Goal: Task Accomplishment & Management: Use online tool/utility

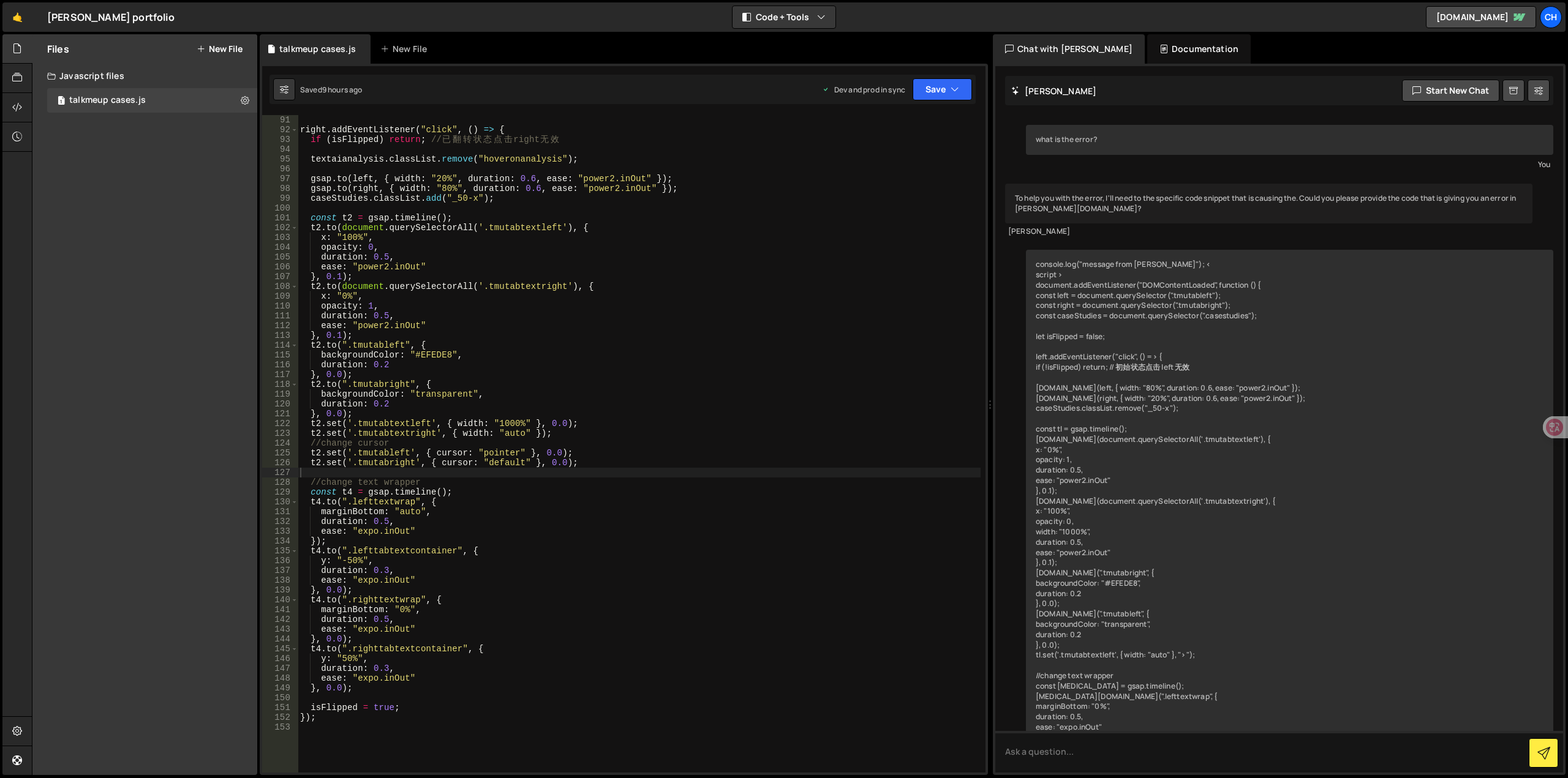
drag, startPoint x: 915, startPoint y: 404, endPoint x: 976, endPoint y: 403, distance: 61.0
click at [977, 403] on div "Files New File Javascript files 1 talkmeup cases.js 0 CSS files Copy share link…" at bounding box center [800, 405] width 1536 height 742
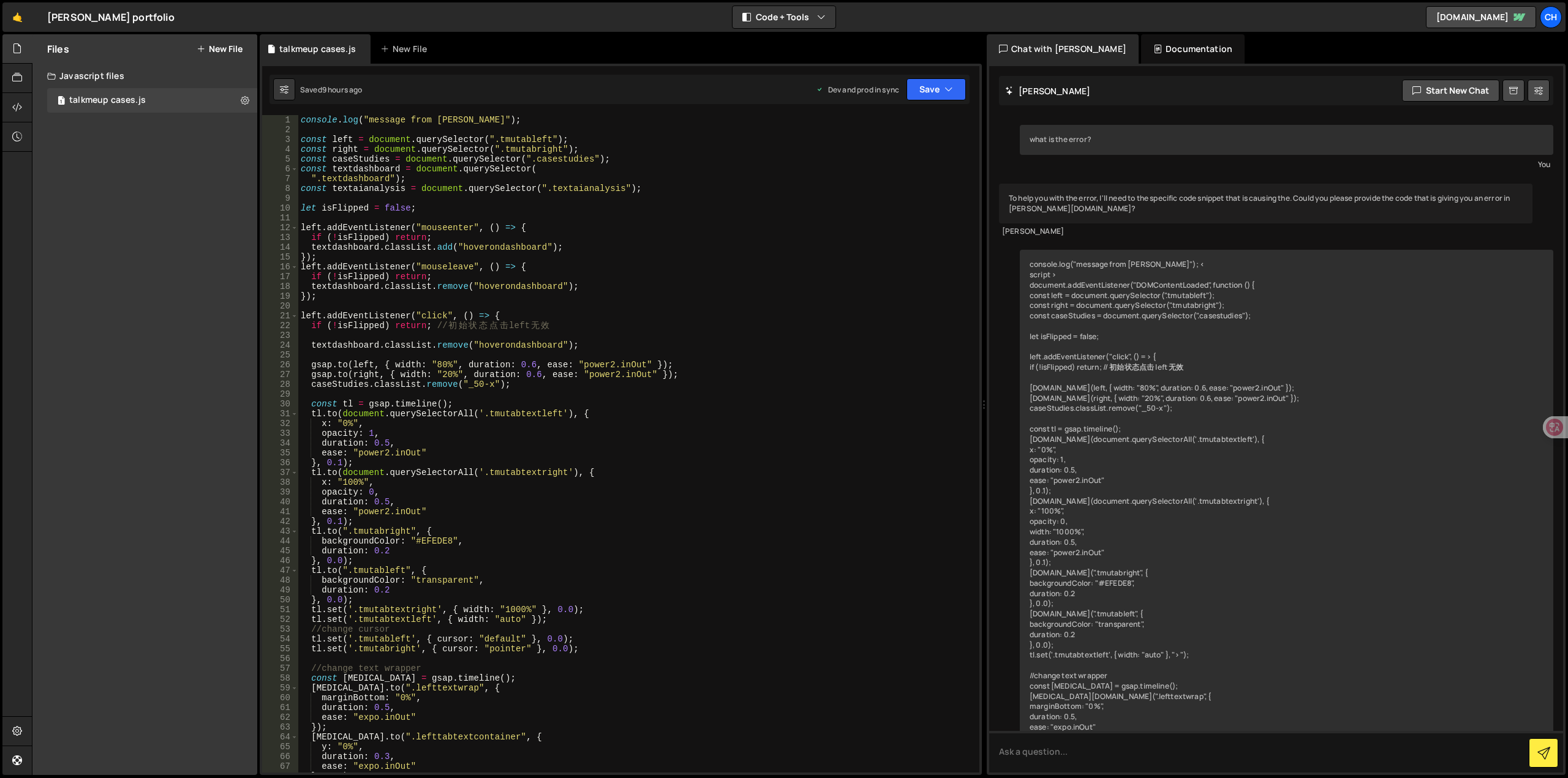
click at [1162, 43] on div "Documentation" at bounding box center [1193, 49] width 103 height 30
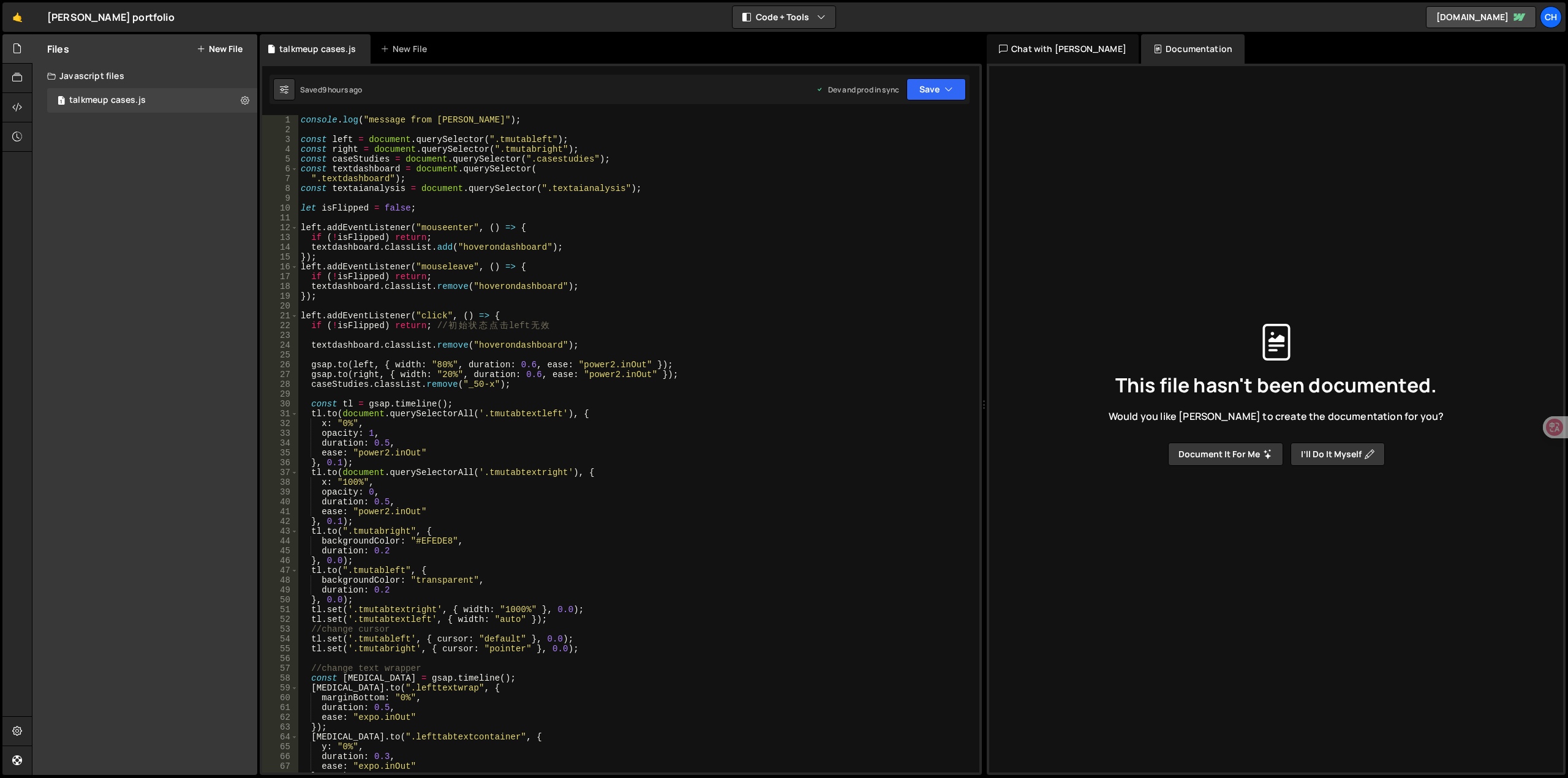
click at [1016, 48] on div "Chat with [PERSON_NAME]" at bounding box center [1063, 49] width 152 height 30
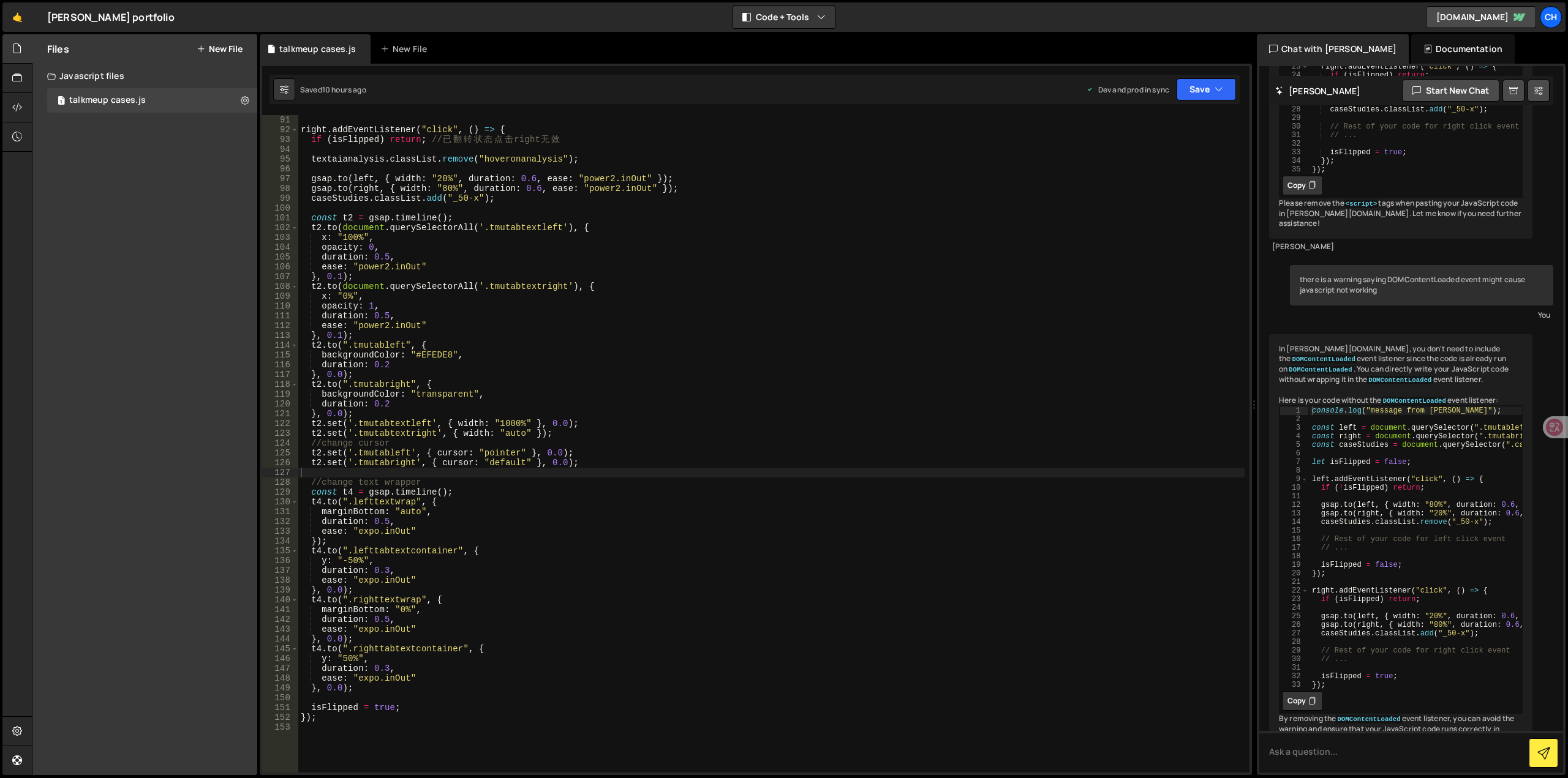
scroll to position [1918, 0]
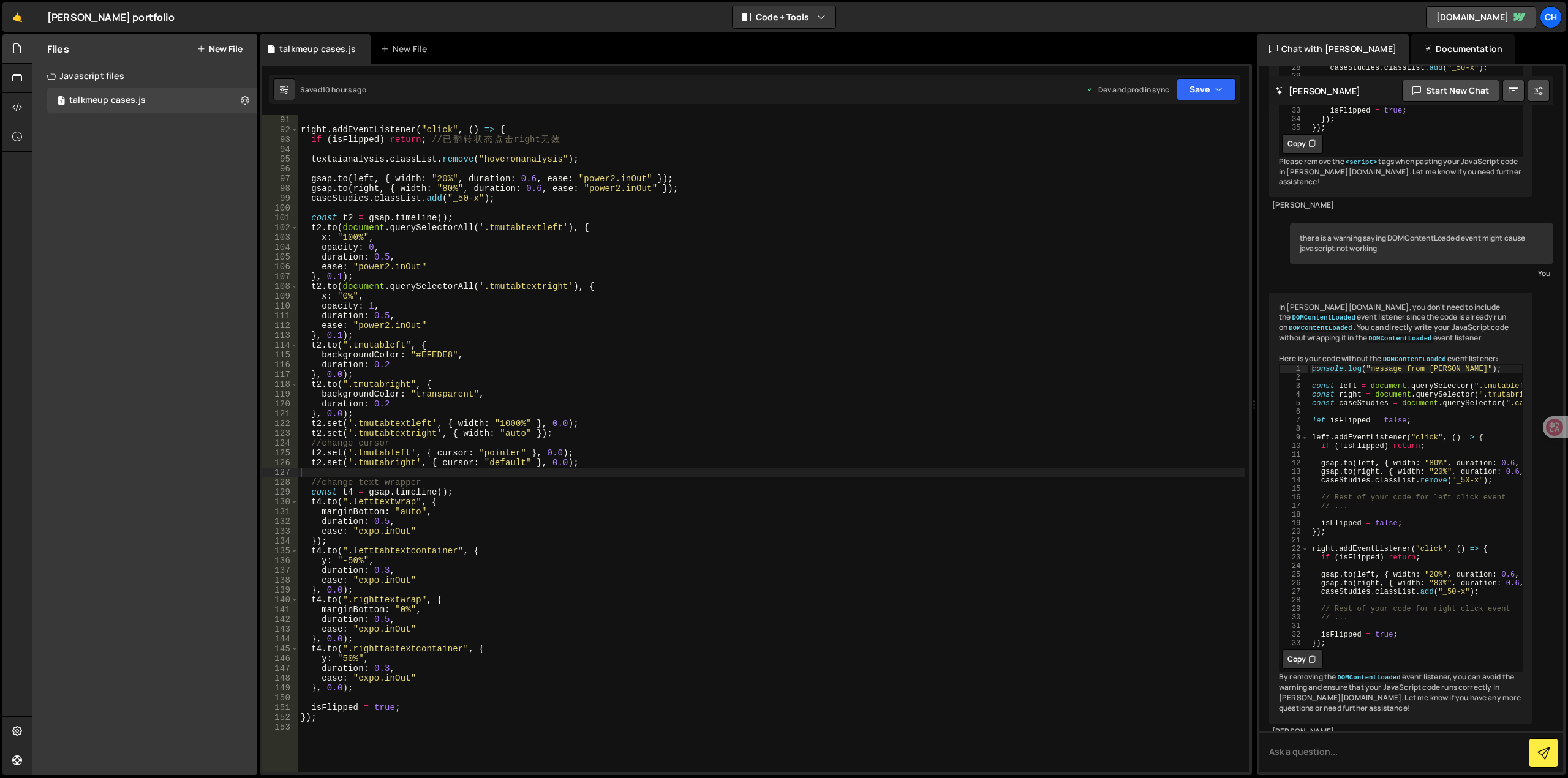
drag, startPoint x: 986, startPoint y: 408, endPoint x: 1259, endPoint y: 414, distance: 273.1
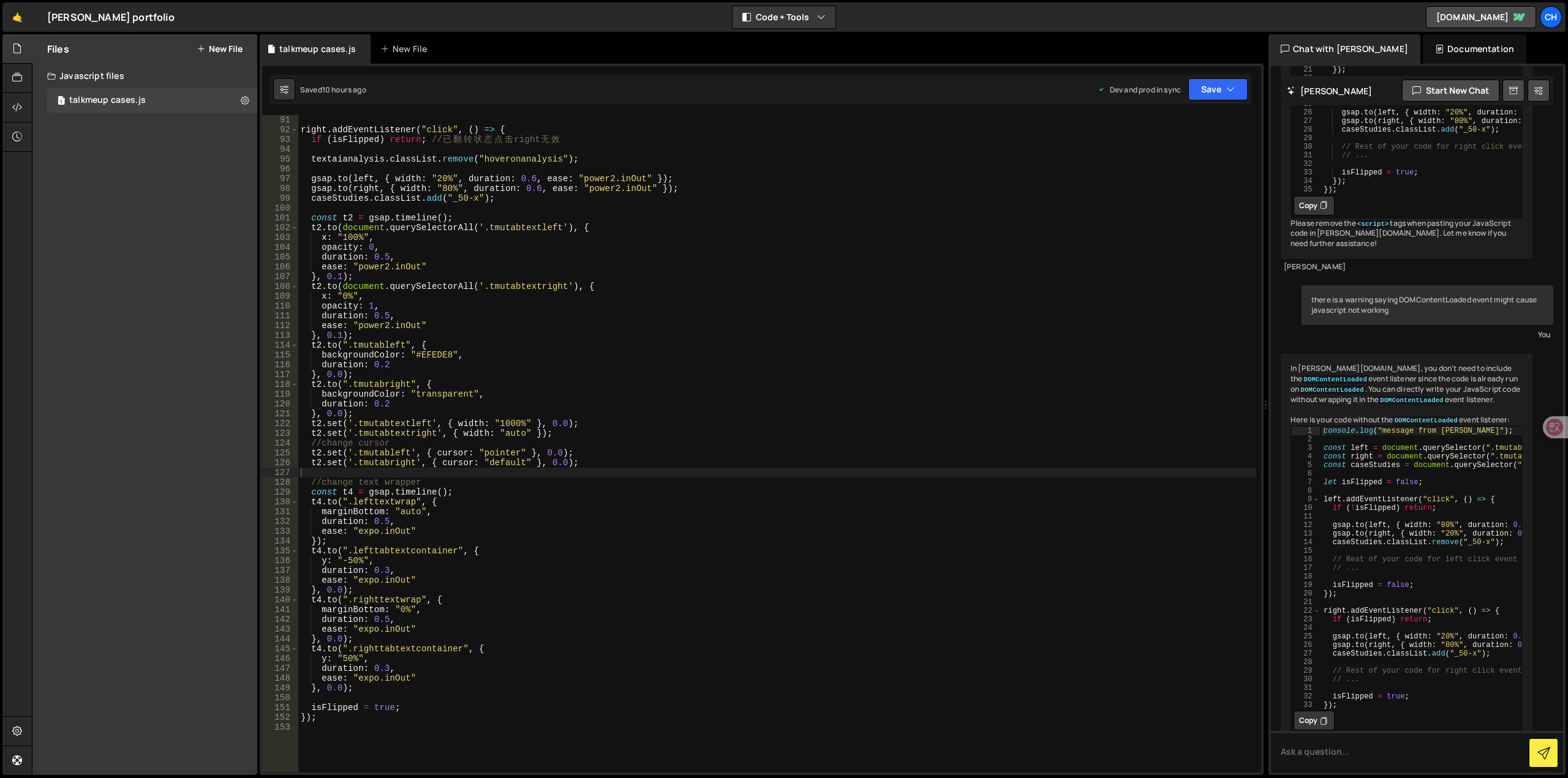
click at [1259, 414] on div "Files New File Javascript files 1 talkmeup cases.js 0 CSS files Copy share link…" at bounding box center [800, 405] width 1536 height 742
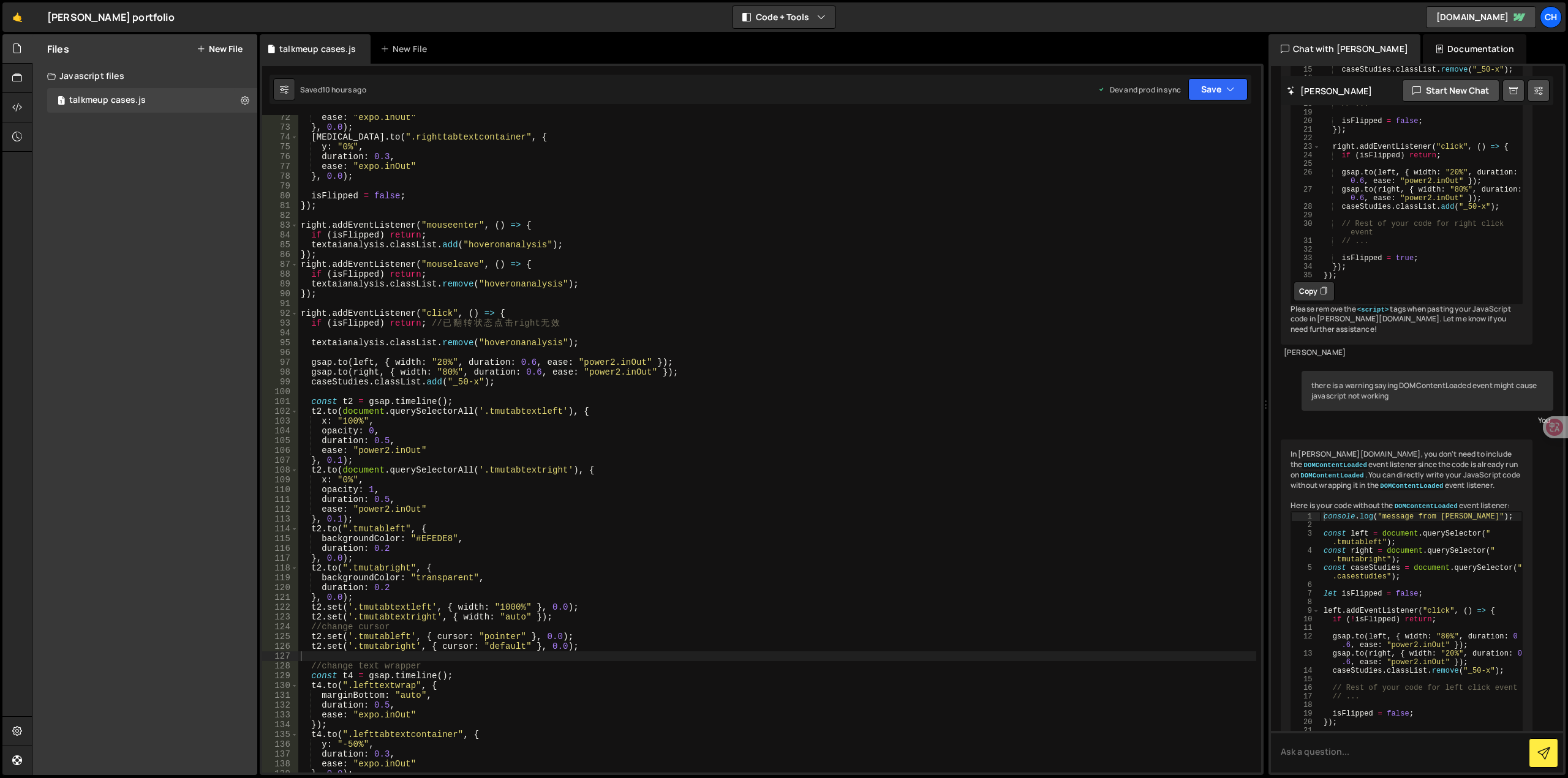
scroll to position [882, 0]
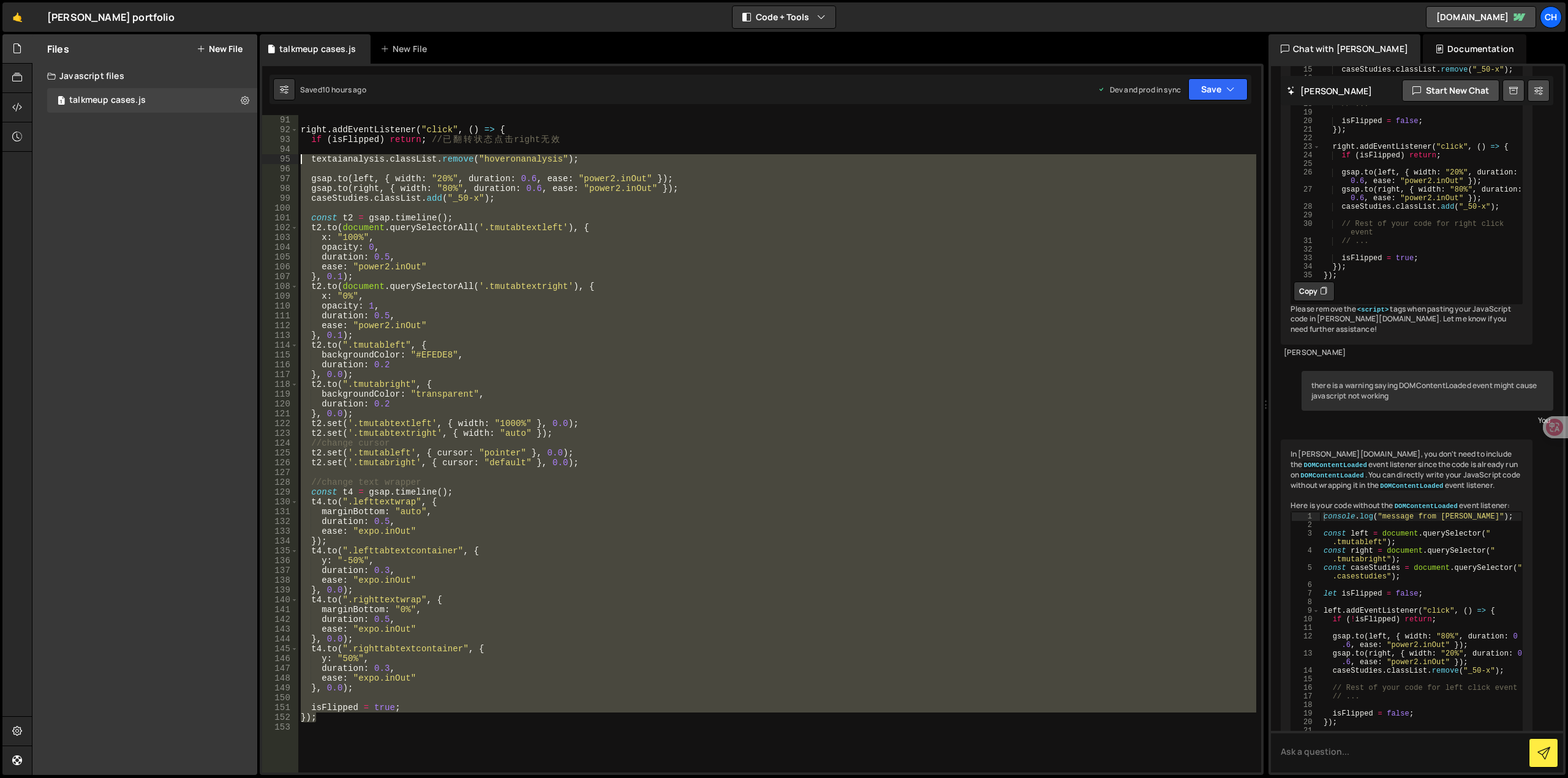
drag, startPoint x: 344, startPoint y: 716, endPoint x: 276, endPoint y: 122, distance: 597.9
click at [276, 122] on div "}); 91 92 93 94 95 96 97 98 99 100 101 102 103 104 105 106 107 108 109 110 111 …" at bounding box center [762, 444] width 999 height 658
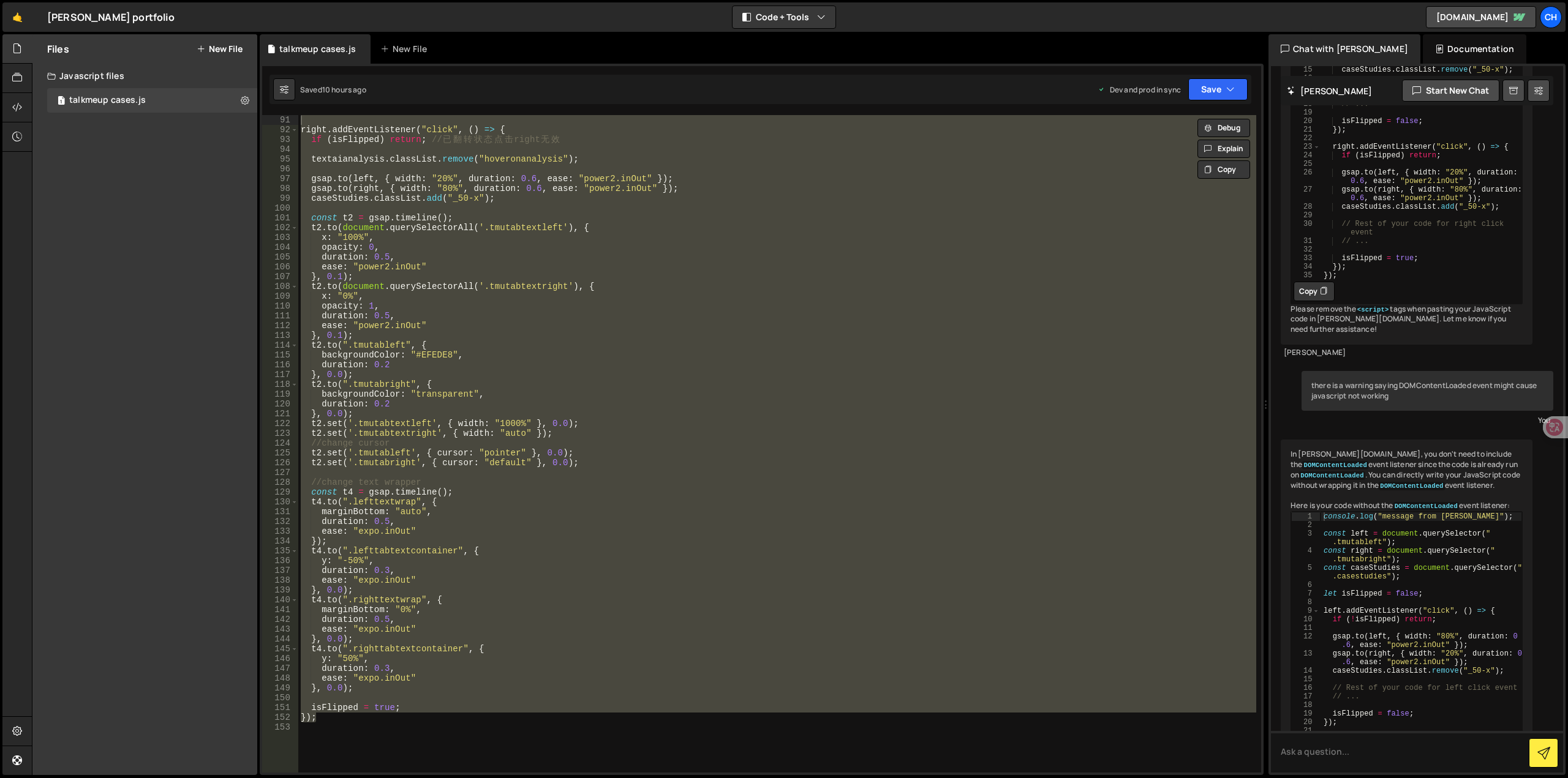
click at [453, 277] on div "right . addEventListener ( "click" , ( ) => { if ( isFlipped ) return ; // 已 翻 …" at bounding box center [778, 444] width 958 height 658
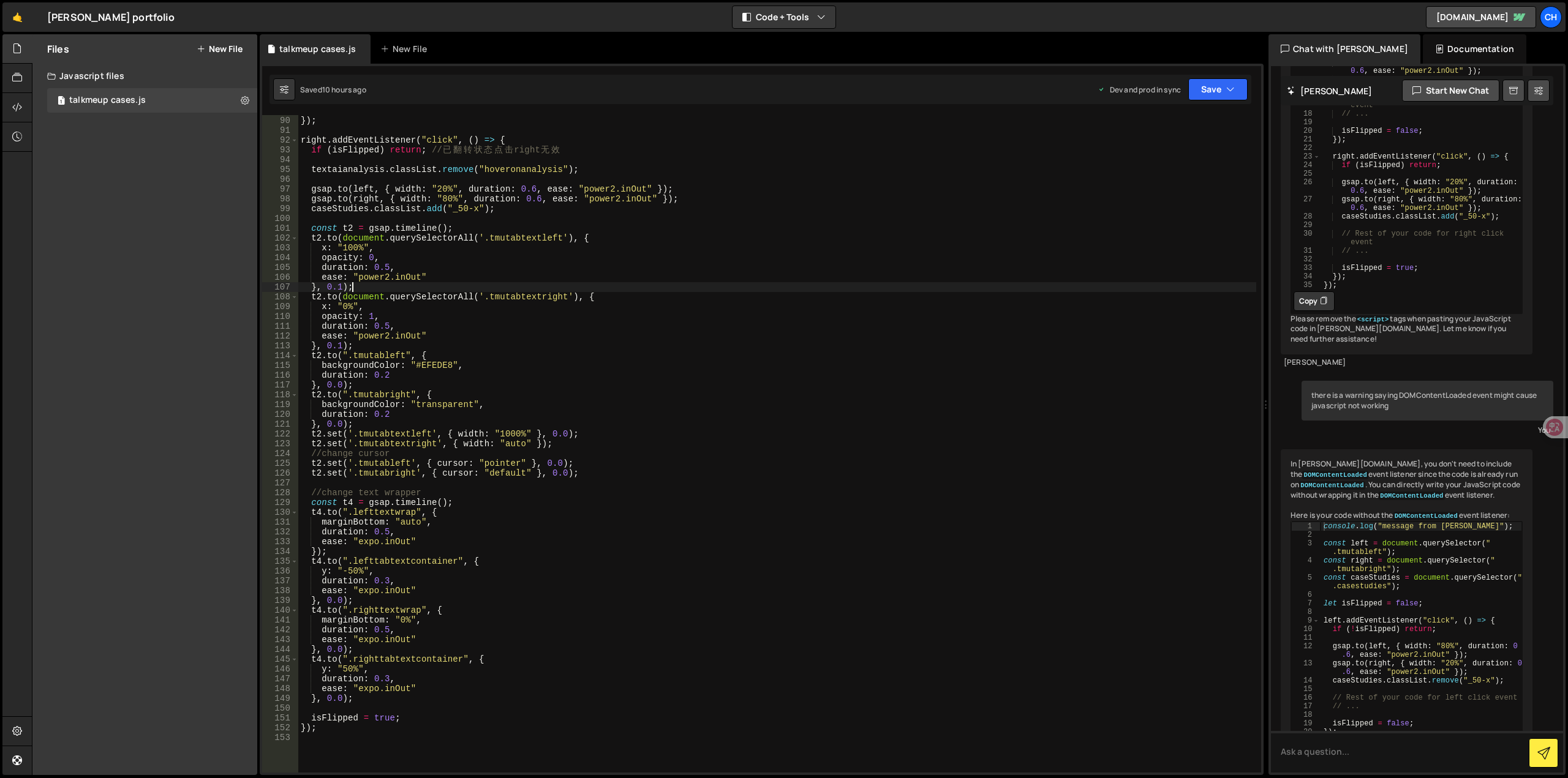
scroll to position [871, 0]
click at [1219, 96] on button "Save" at bounding box center [1218, 89] width 60 height 22
type textarea "x: "100%","
click at [607, 247] on div "textaianalysis . classList . remove ( "hoveronanalysis" ) ; }) ; right . addEve…" at bounding box center [778, 445] width 958 height 677
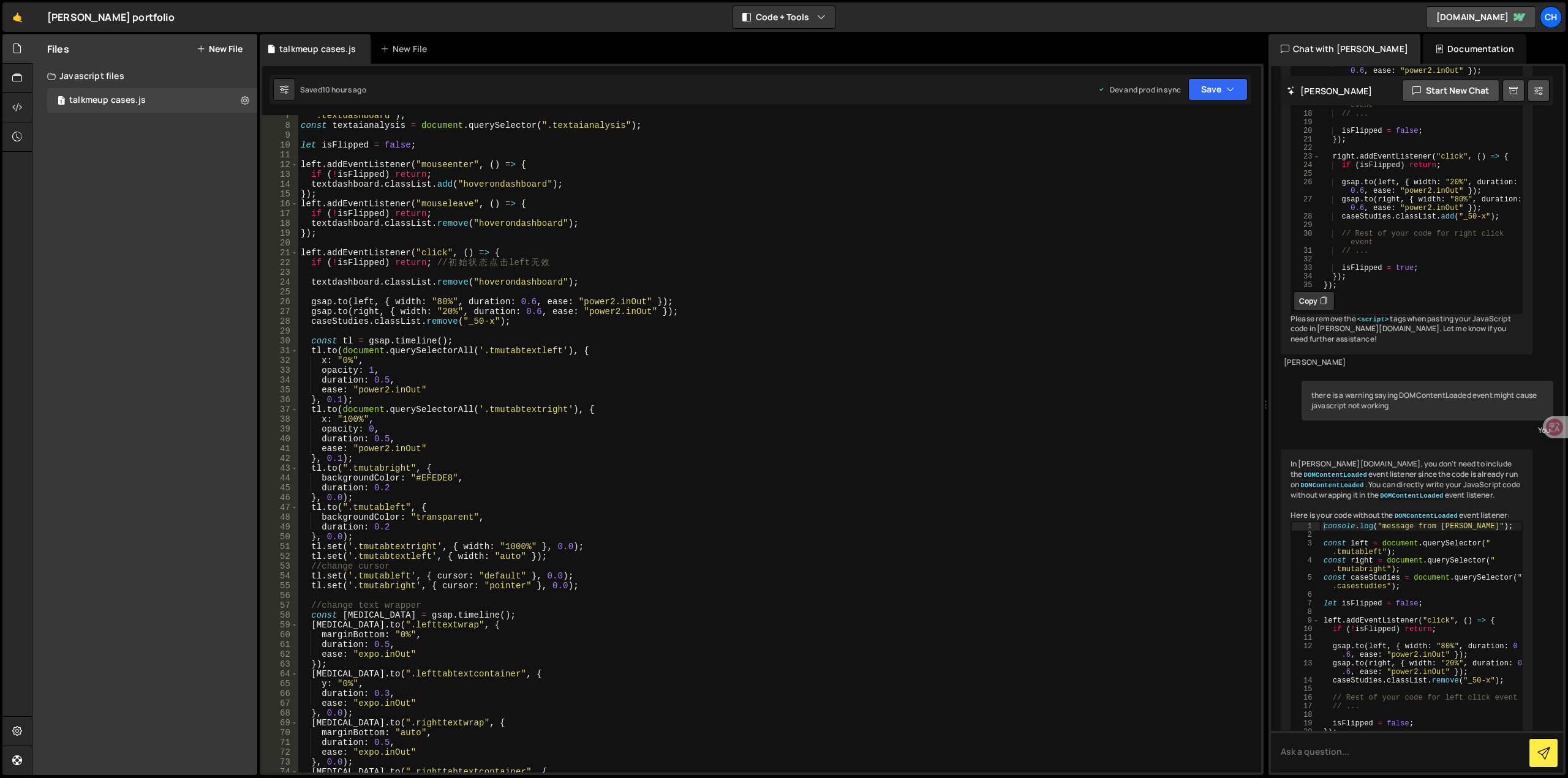
scroll to position [0, 0]
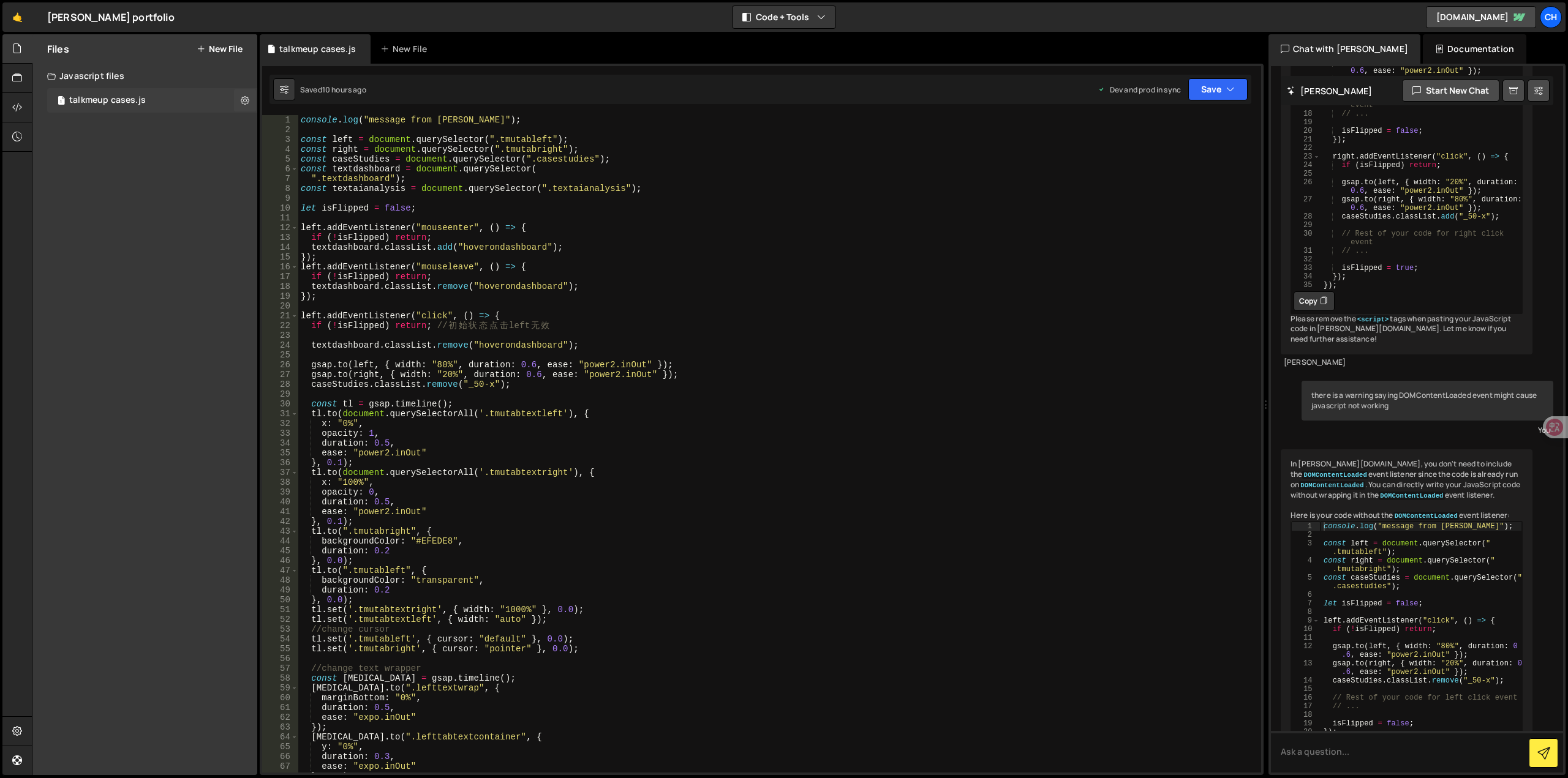
click at [123, 105] on div "talkmeup cases.js" at bounding box center [107, 101] width 76 height 11
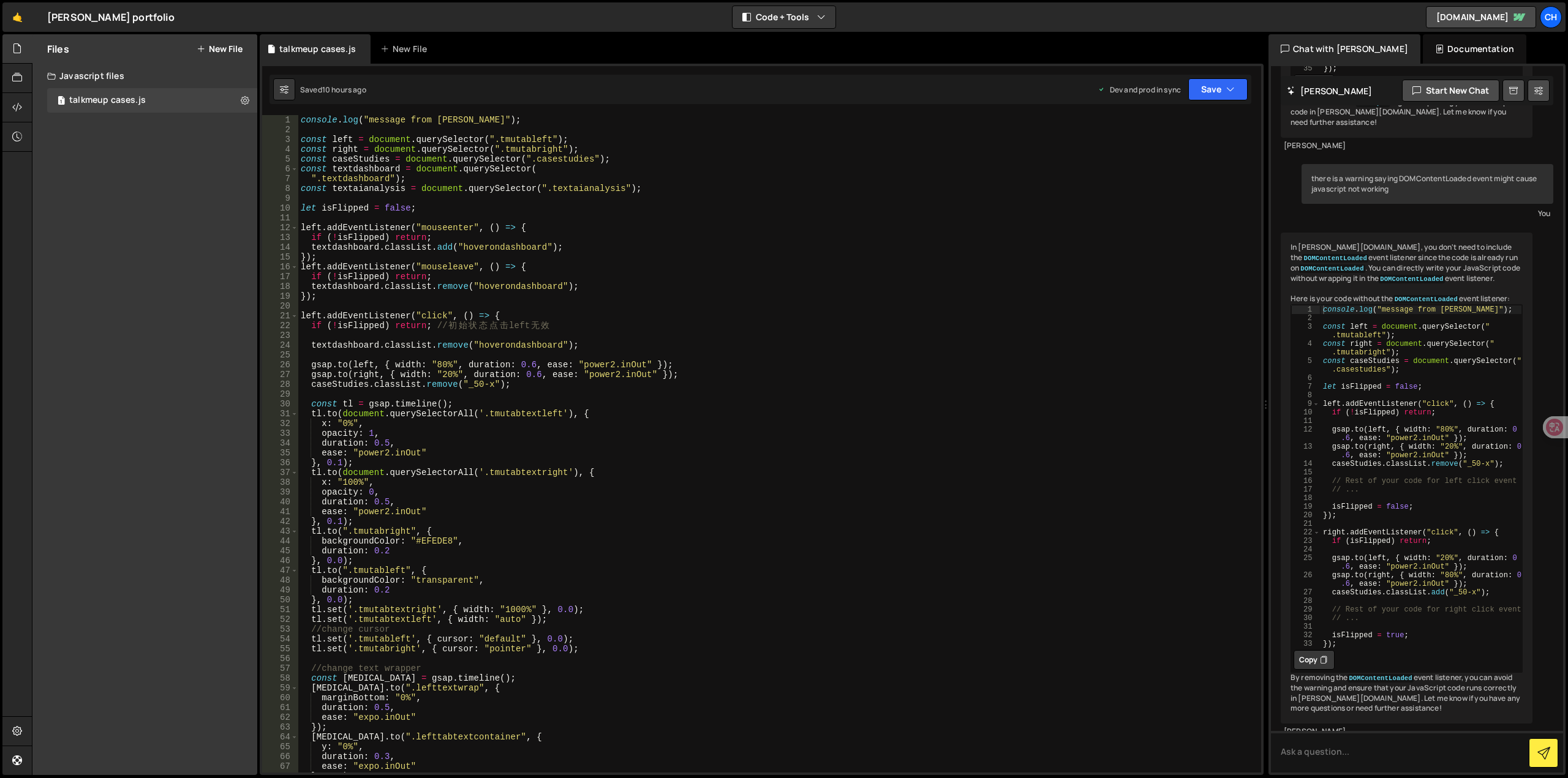
scroll to position [221, 0]
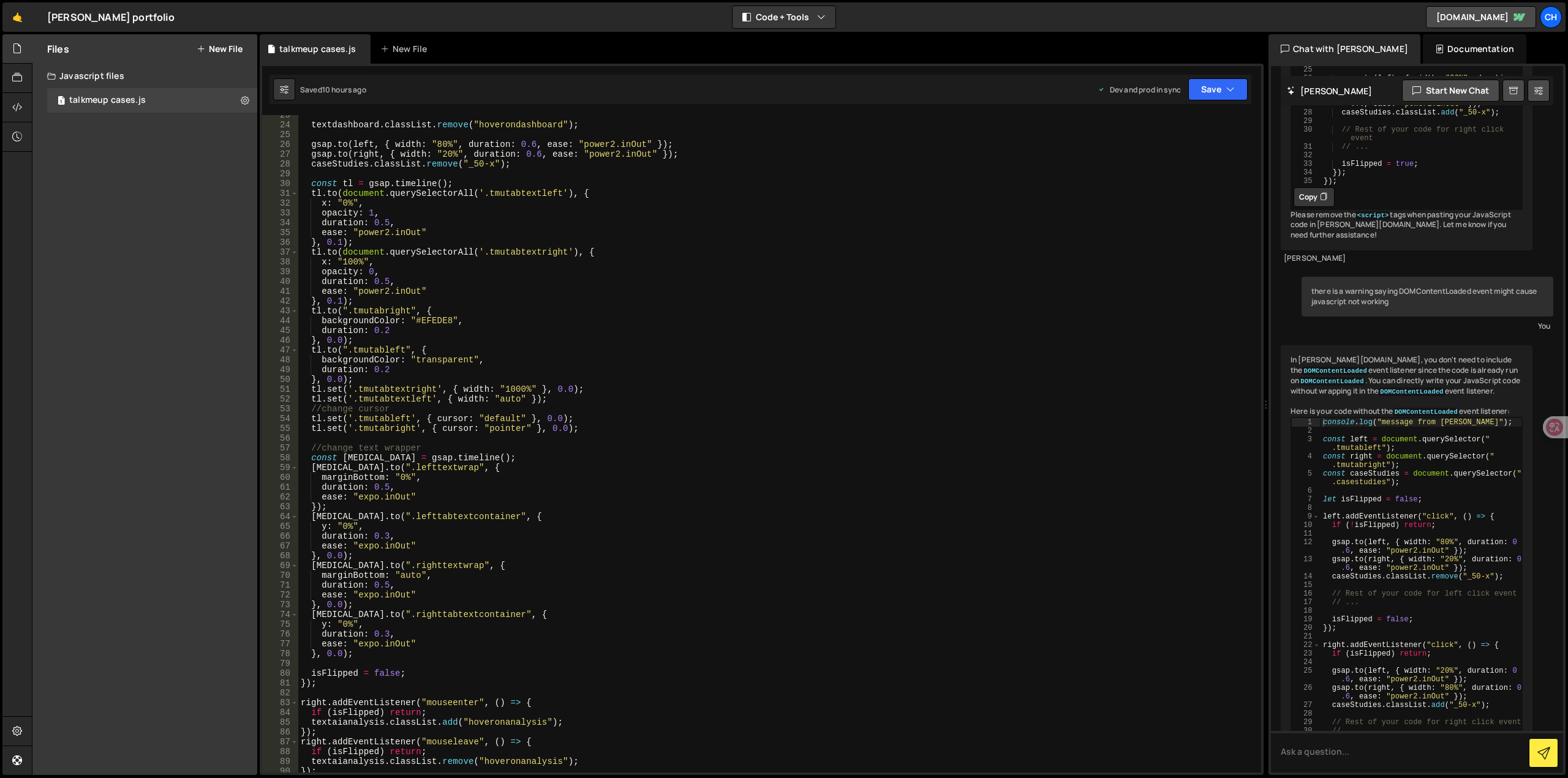
drag, startPoint x: 1267, startPoint y: 412, endPoint x: 1131, endPoint y: 421, distance: 136.3
click at [1131, 421] on div "Files New File Javascript files 1 talkmeup cases.js 0 CSS files Copy share link…" at bounding box center [800, 405] width 1536 height 742
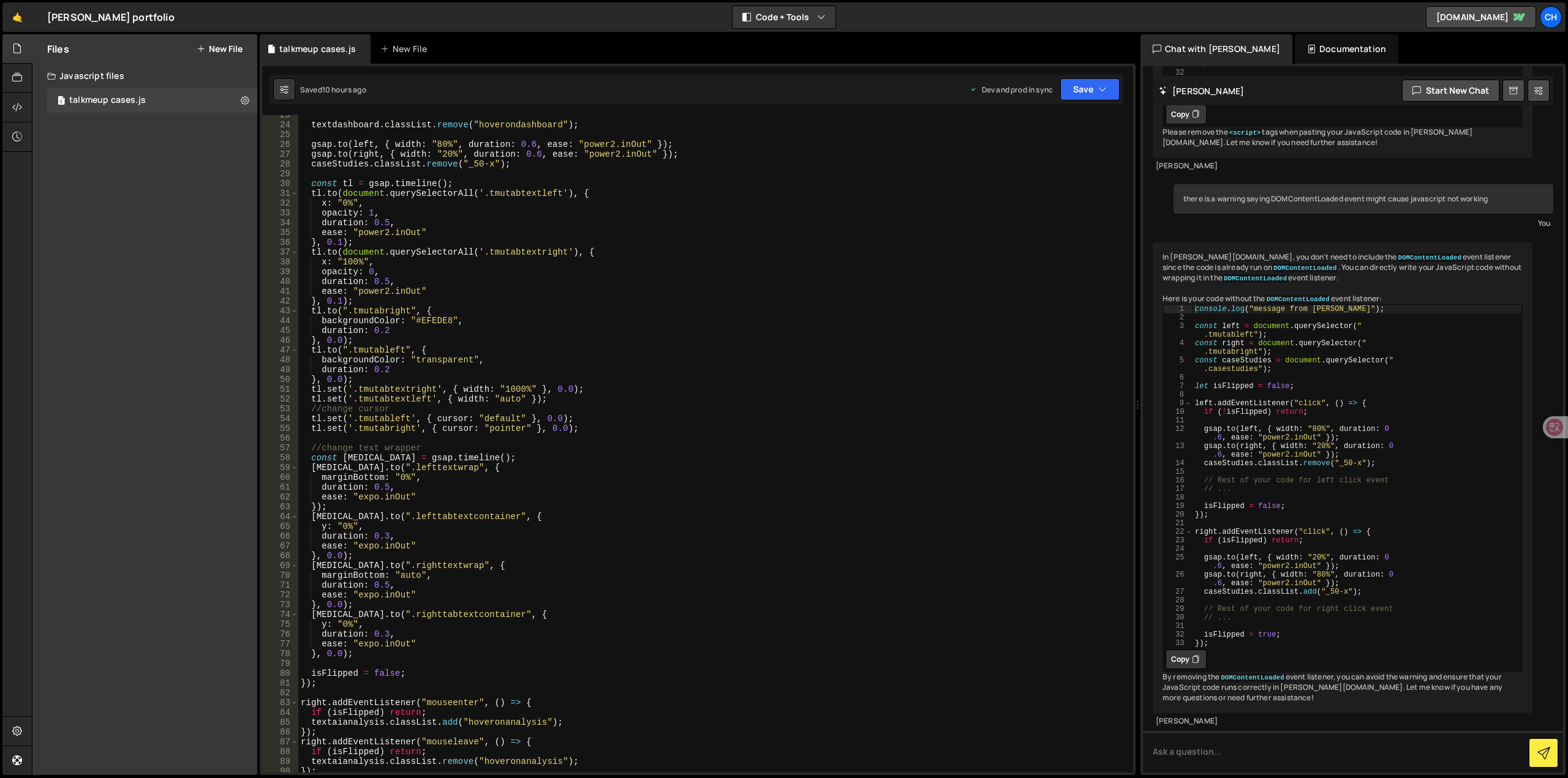
scroll to position [1883, 0]
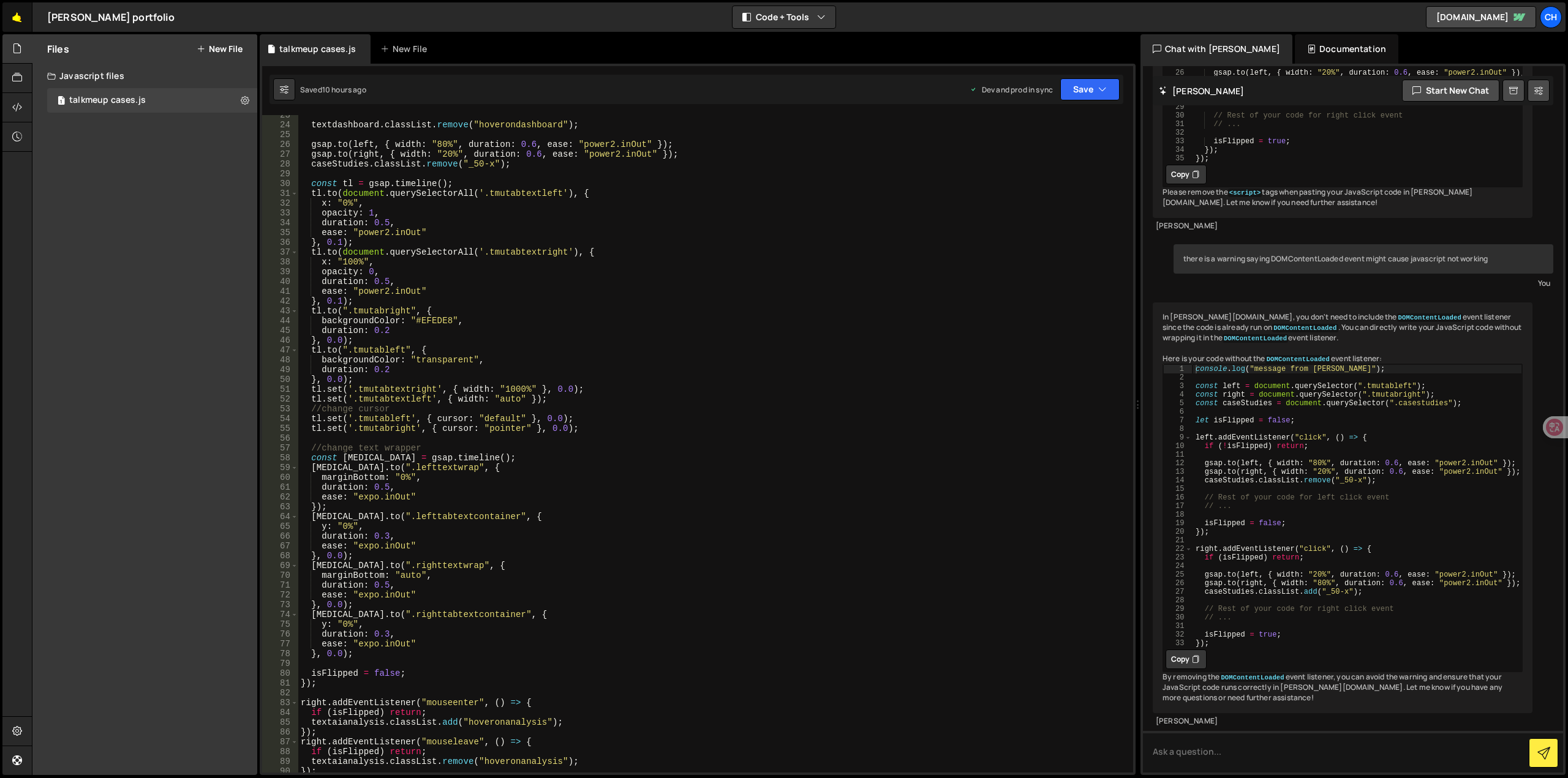
click at [16, 21] on link "🤙" at bounding box center [17, 17] width 30 height 30
